Goal: Task Accomplishment & Management: Use online tool/utility

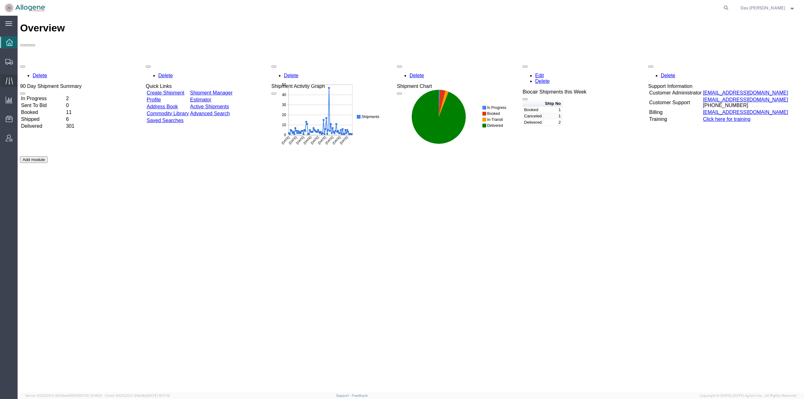
click at [22, 79] on span "Traffic" at bounding box center [19, 80] width 4 height 13
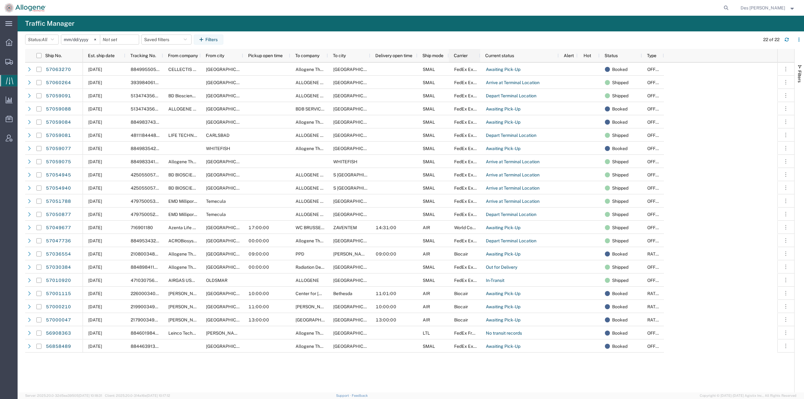
click at [467, 56] on span "Carrier" at bounding box center [461, 55] width 14 height 5
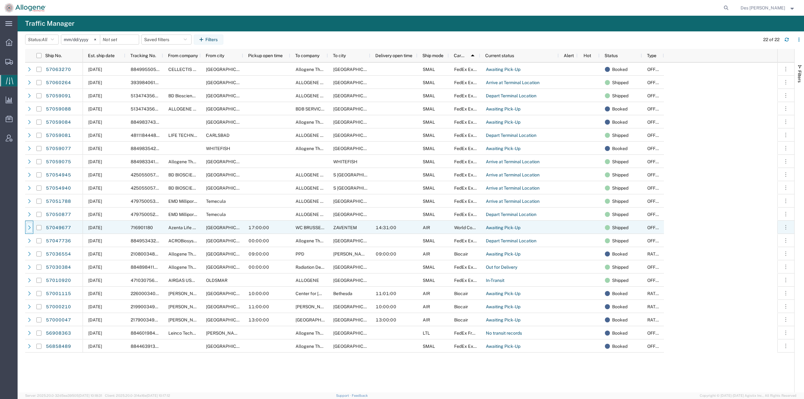
click at [28, 227] on icon at bounding box center [29, 228] width 4 height 4
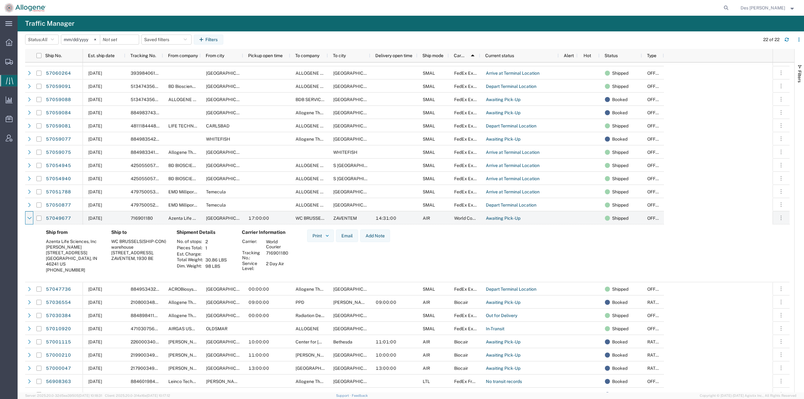
scroll to position [18, 0]
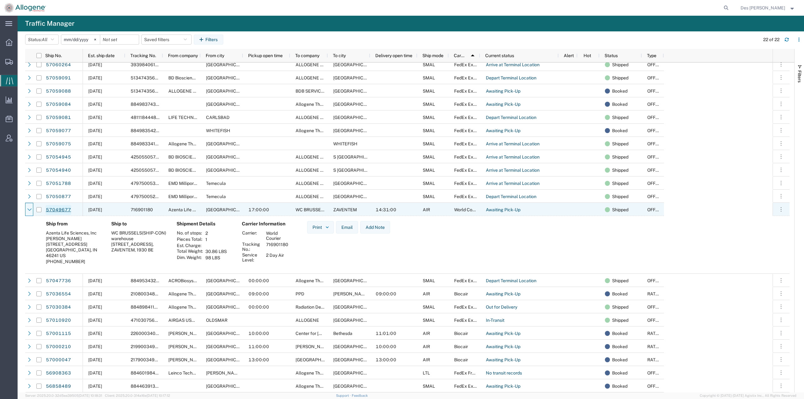
click at [52, 210] on link "57049677" at bounding box center [59, 210] width 26 height 10
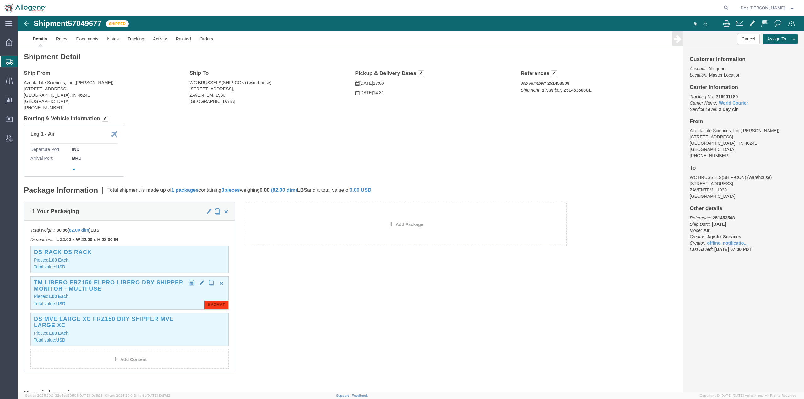
click span "HAZMAT"
click p "Pieces: 1.00 Each"
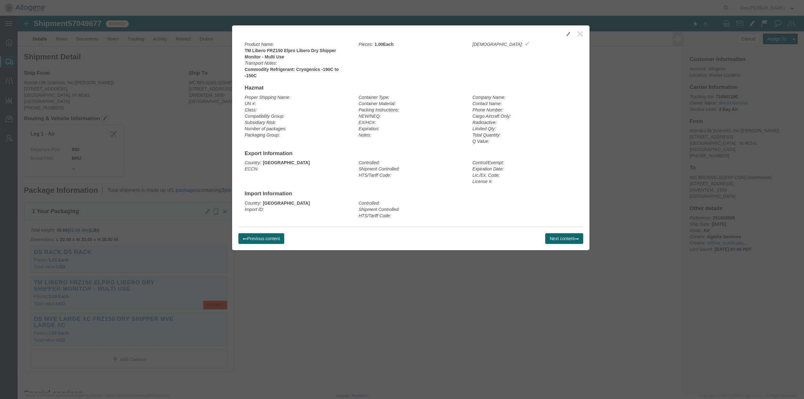
click icon "button"
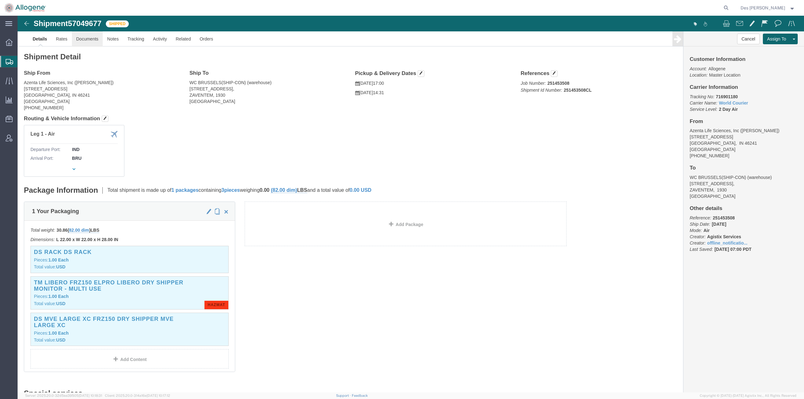
click link "Documents"
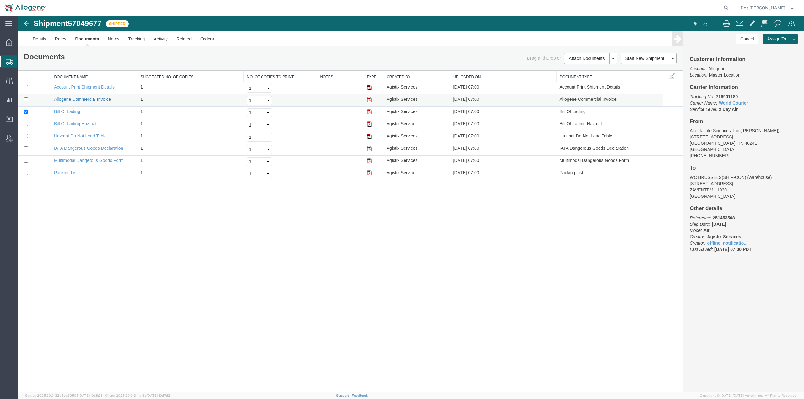
click at [77, 98] on link "Allogene Commercial Invoice" at bounding box center [82, 99] width 57 height 5
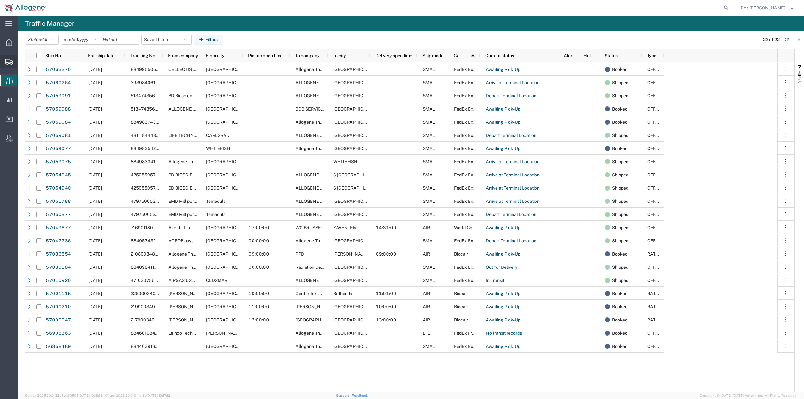
click at [22, 60] on span "Shipments" at bounding box center [19, 61] width 4 height 13
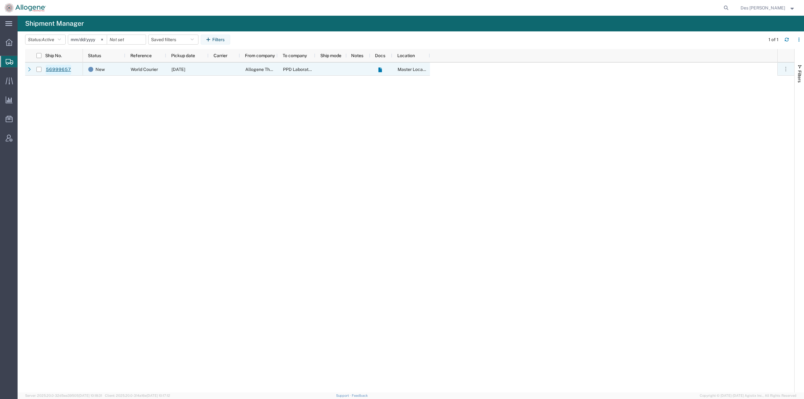
click at [66, 66] on link "56999657" at bounding box center [59, 70] width 26 height 10
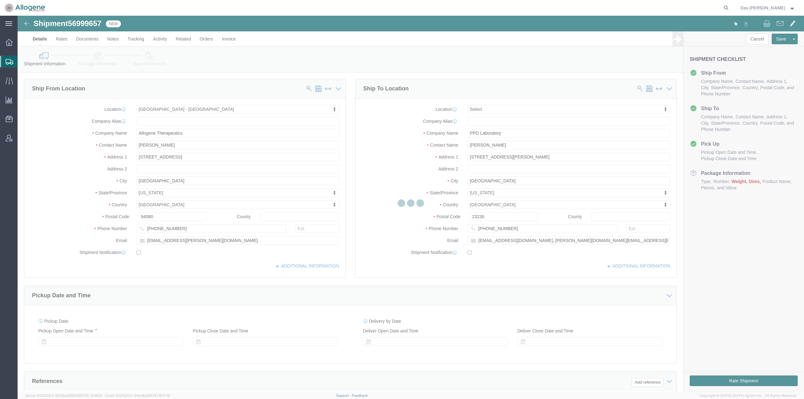
select select "52632"
select select
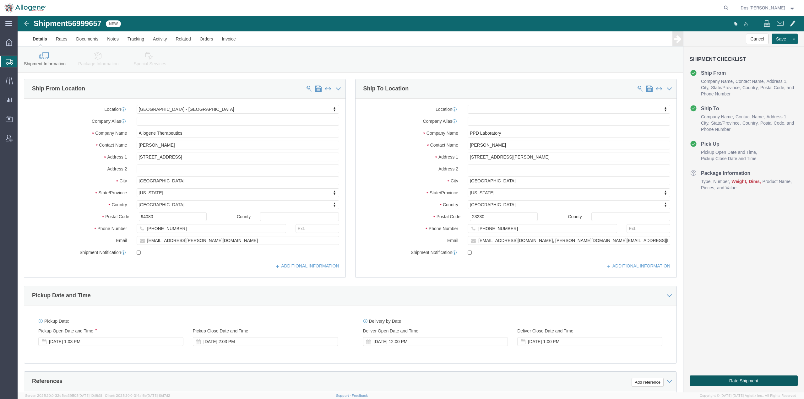
click button "Rate Shipment"
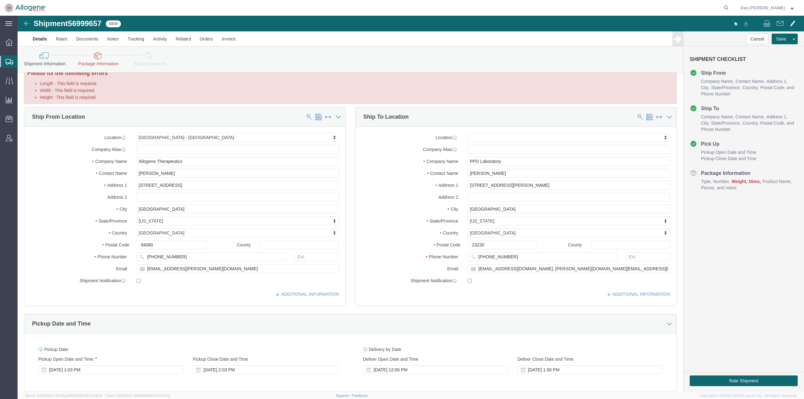
scroll to position [203, 0]
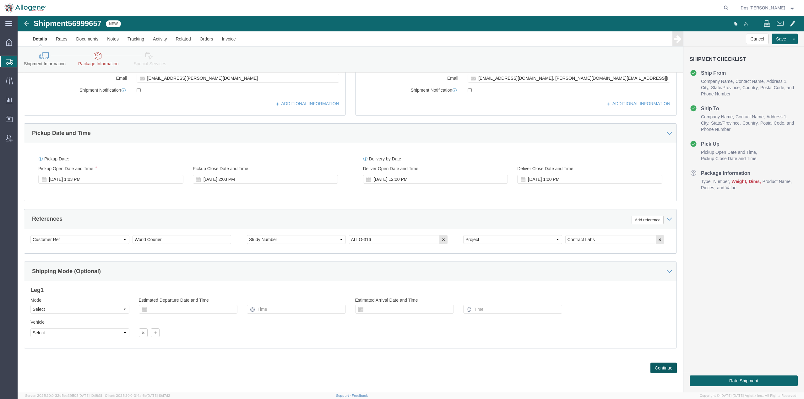
click button "Continue"
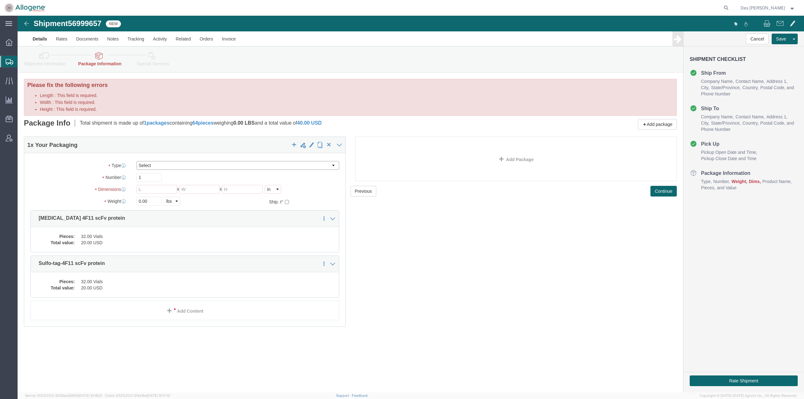
click select "Select [DATE] Ambient [DATE] Dry Ice BC30 BC30 Ambient BC42 BC42 Frozen BC61 (C…"
select select "CP05"
click select "Select [DATE] Ambient [DATE] Dry Ice BC30 BC30 Ambient BC42 BC42 Frozen BC61 (C…"
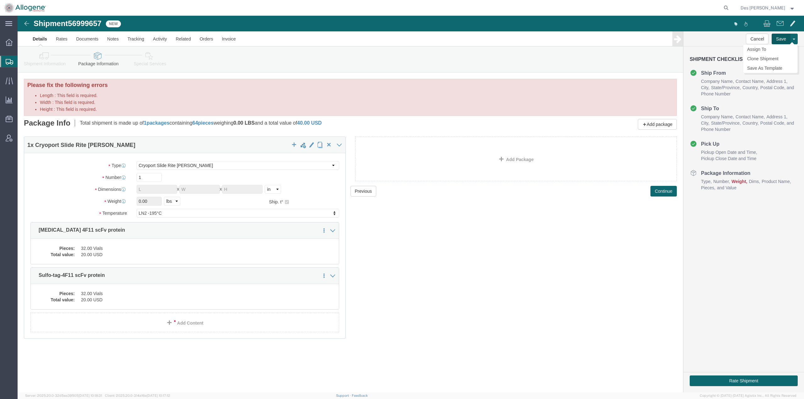
click button "Save"
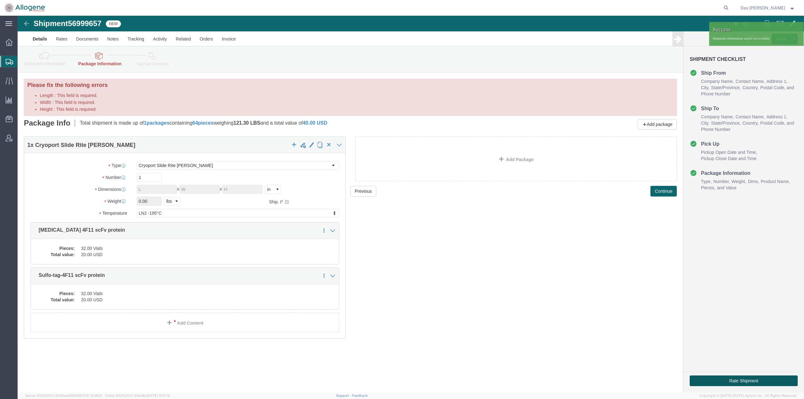
click button "Rate Shipment"
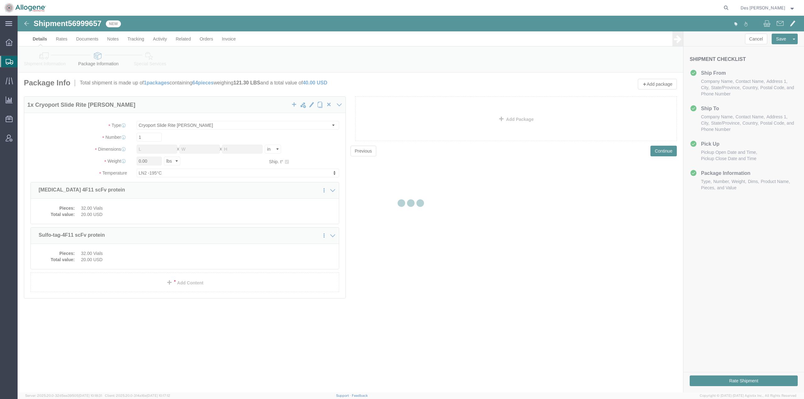
select select "52632"
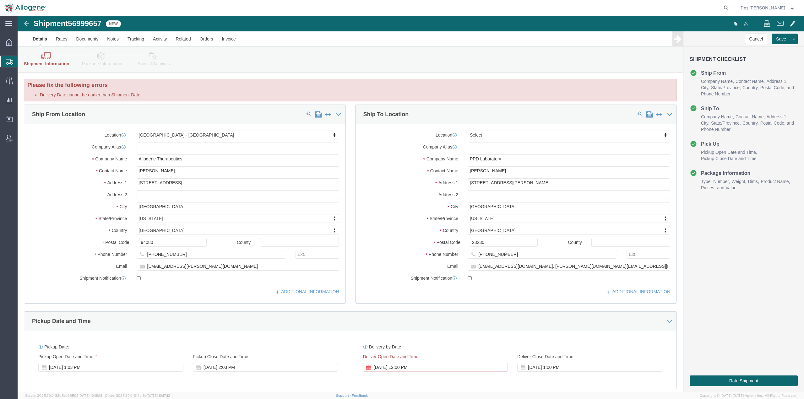
scroll to position [188, 0]
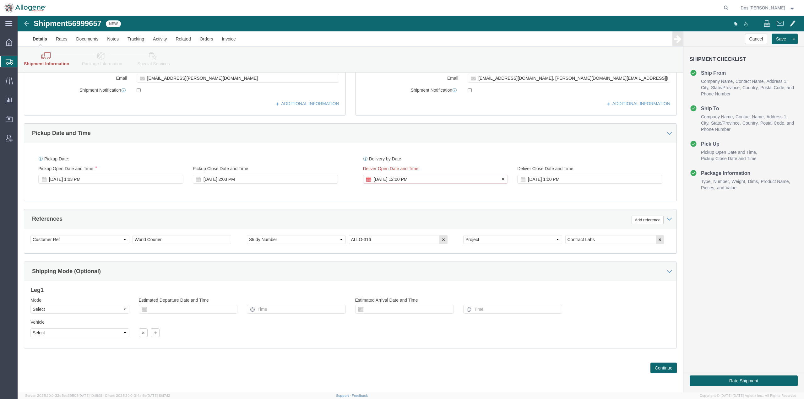
click div "[DATE] 12:00 PM"
drag, startPoint x: 414, startPoint y: 274, endPoint x: 438, endPoint y: 250, distance: 33.8
click div "Open Time 12:00 PM [DATE] 2:03 PM - [DATE] 2:03 PM Cancel Apply"
click button "Apply"
click div "[DATE] 1:03 PM"
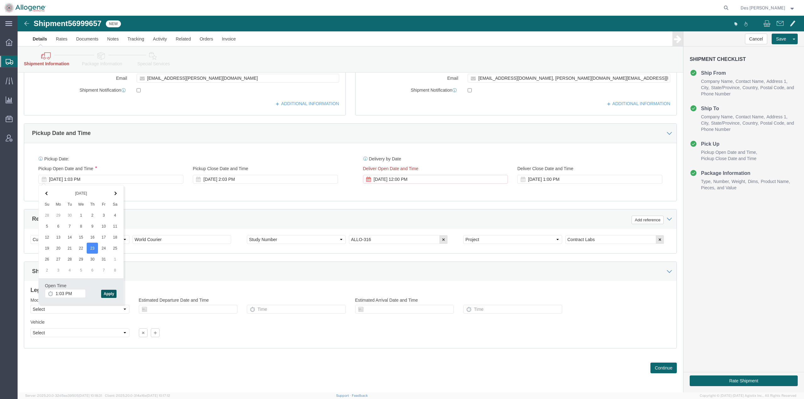
click button "Apply"
click div "[DATE] 3:03 PM"
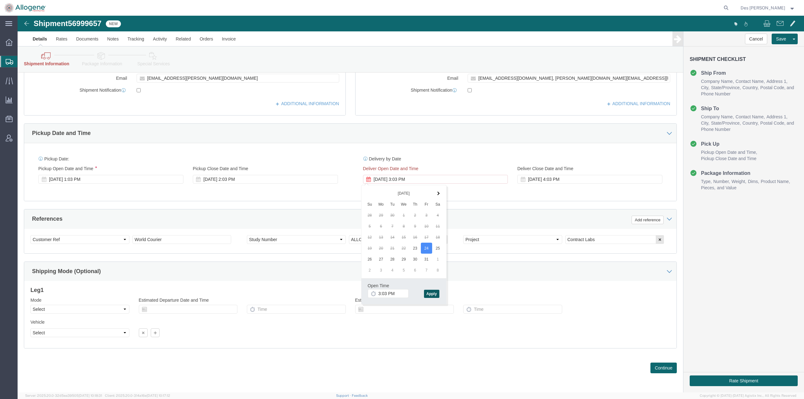
click button "Apply"
click button "Continue"
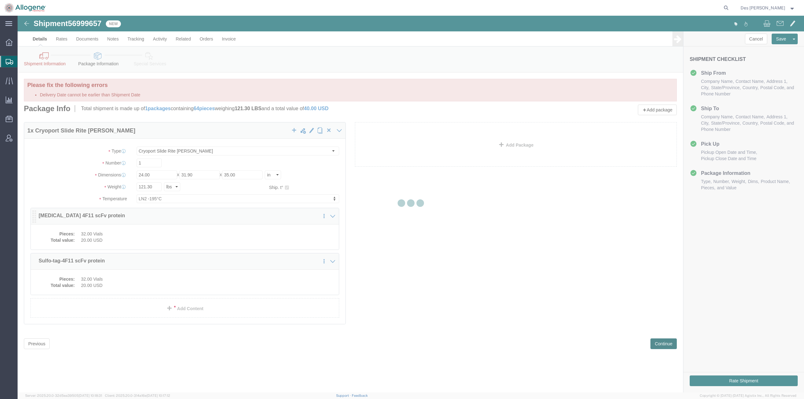
scroll to position [0, 0]
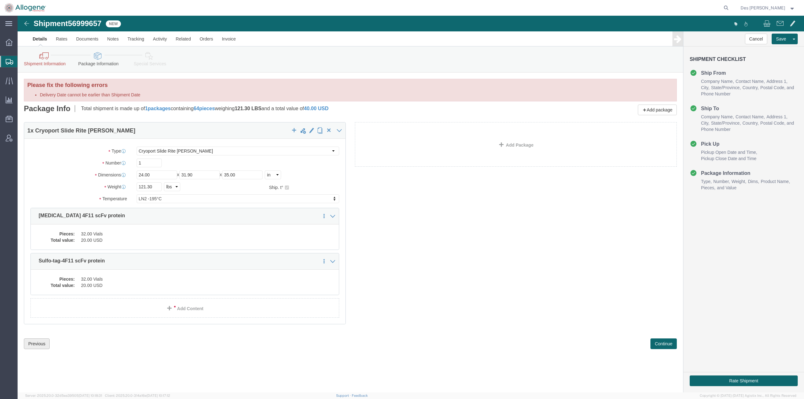
click button "Previous"
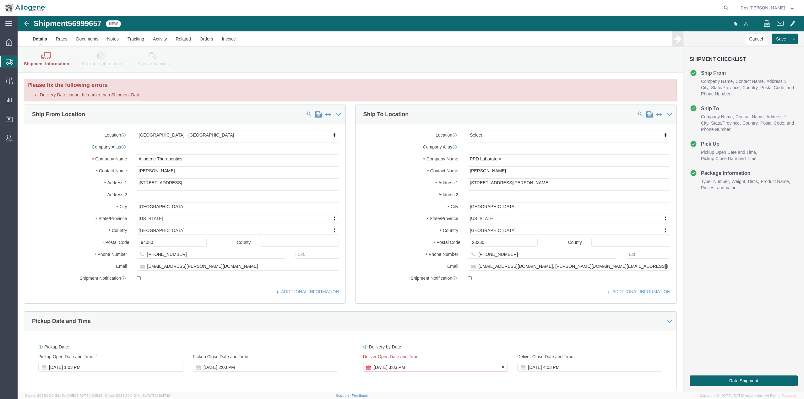
click div "[DATE] 3:03 PM"
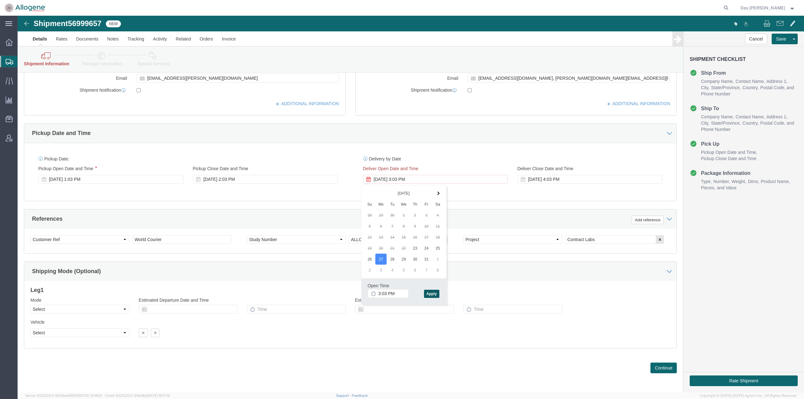
click button "Apply"
click button "Continue"
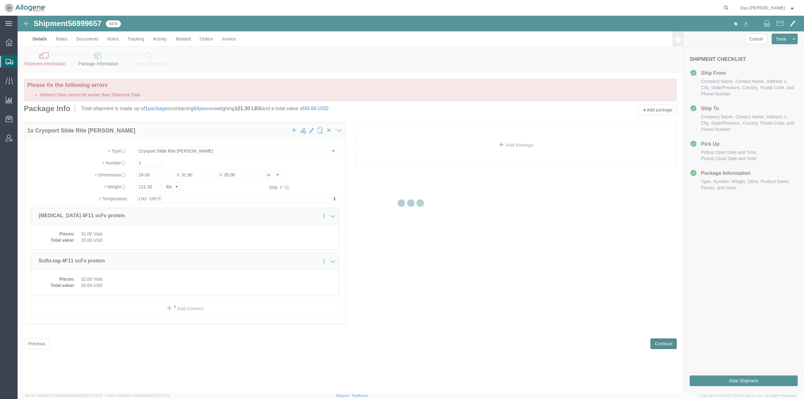
scroll to position [0, 0]
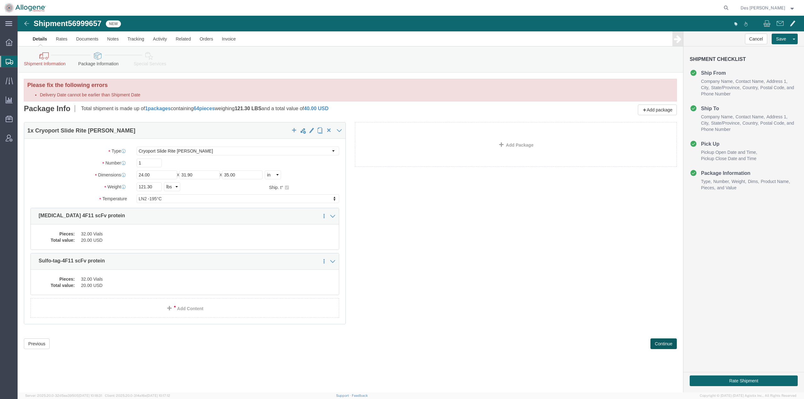
drag, startPoint x: 647, startPoint y: 329, endPoint x: 655, endPoint y: 285, distance: 44.0
click button "Continue"
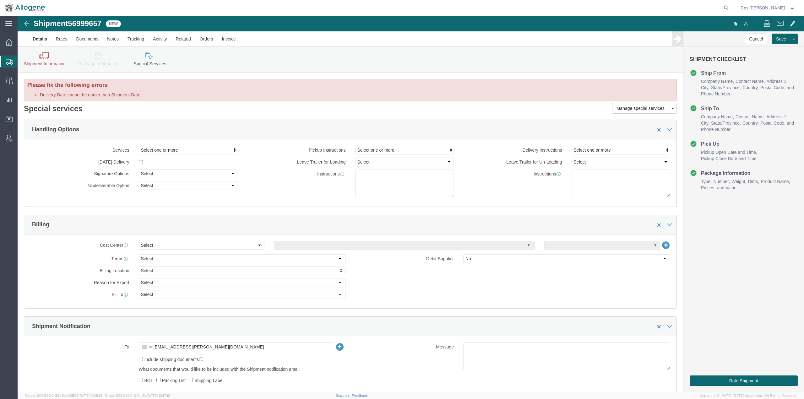
scroll to position [387, 0]
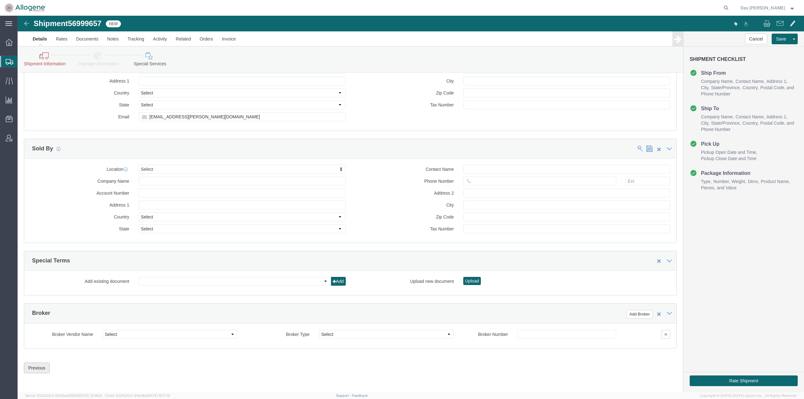
click button "Previous"
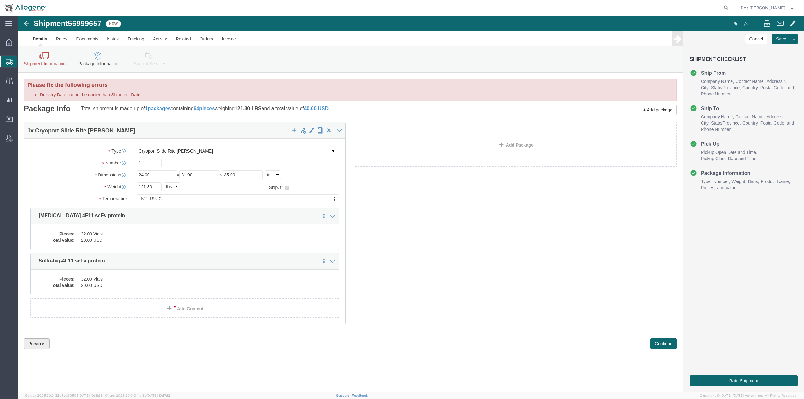
click button "Previous"
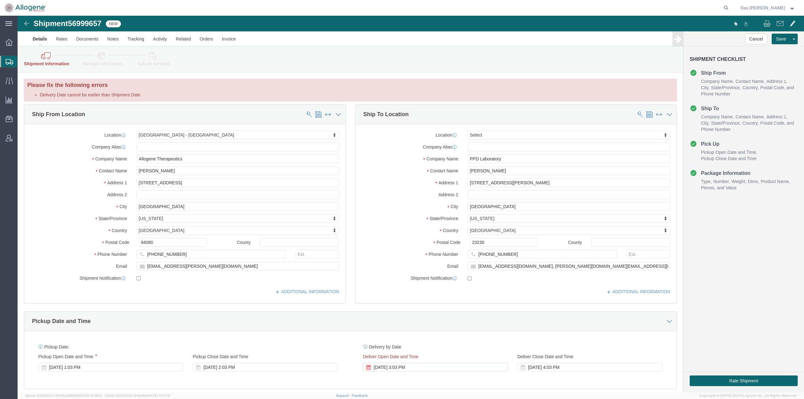
scroll to position [188, 0]
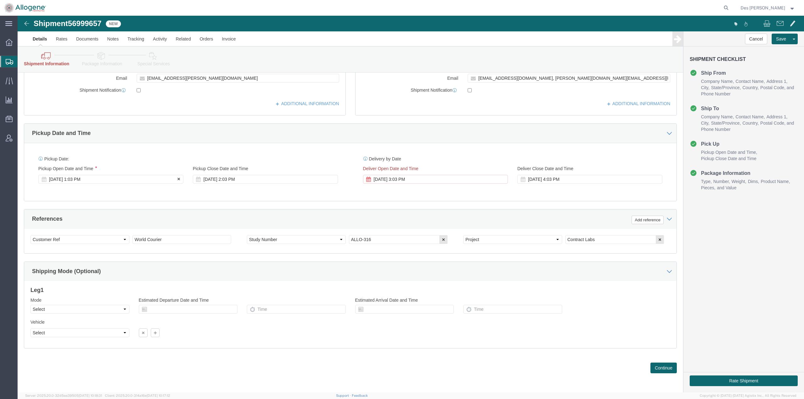
click div "[DATE] 1:03 PM"
click button "Apply"
click button "Save"
click button "Rate Shipment"
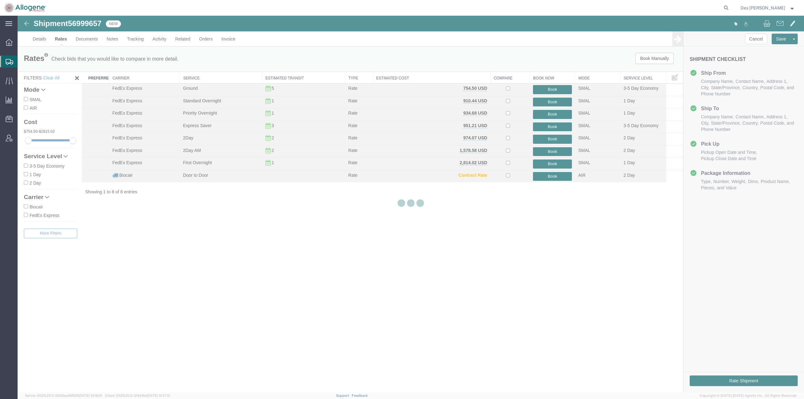
scroll to position [0, 0]
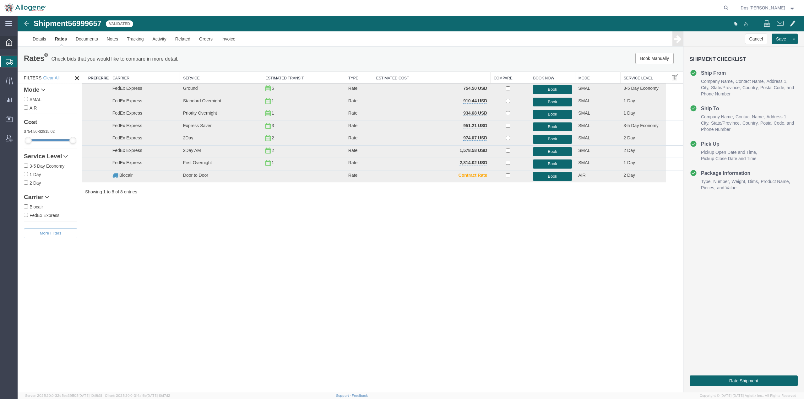
click at [9, 41] on icon at bounding box center [9, 42] width 7 height 7
